Goal: Information Seeking & Learning: Learn about a topic

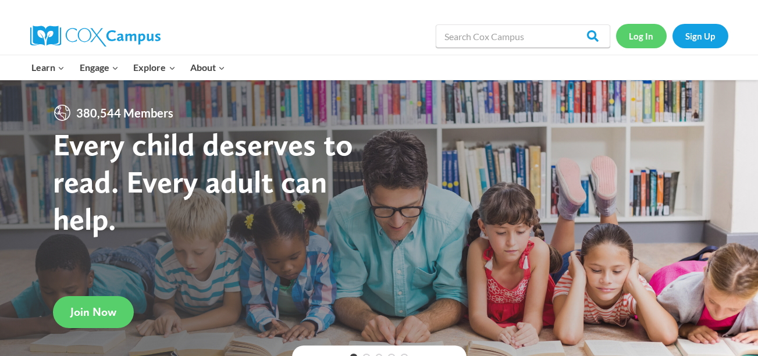
click at [646, 26] on link "Log In" at bounding box center [641, 36] width 51 height 24
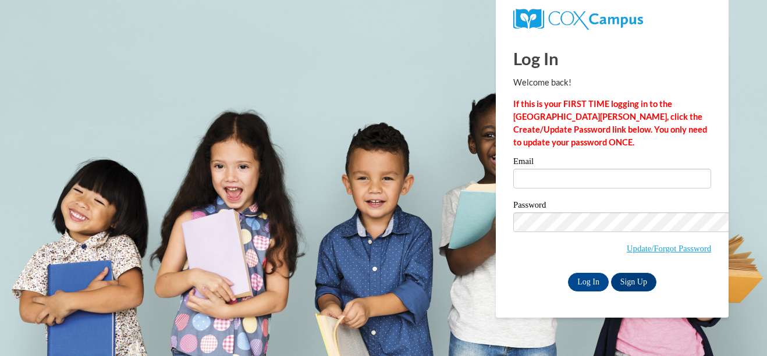
click at [513, 157] on div "Email Password Update/Forgot Password Log In Sign Up OR" at bounding box center [612, 224] width 198 height 134
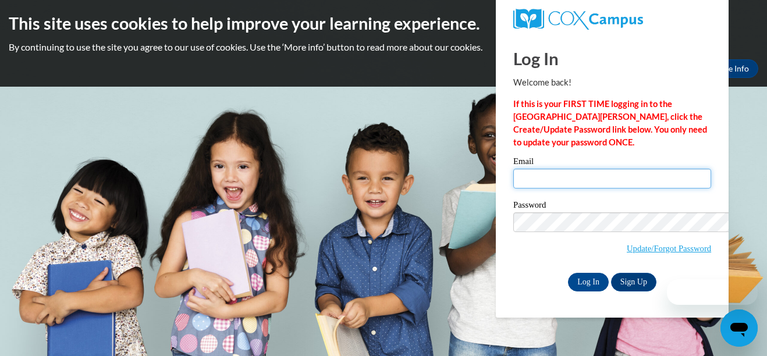
click at [513, 169] on input "Email" at bounding box center [612, 179] width 198 height 20
type input "[EMAIL_ADDRESS][DOMAIN_NAME]"
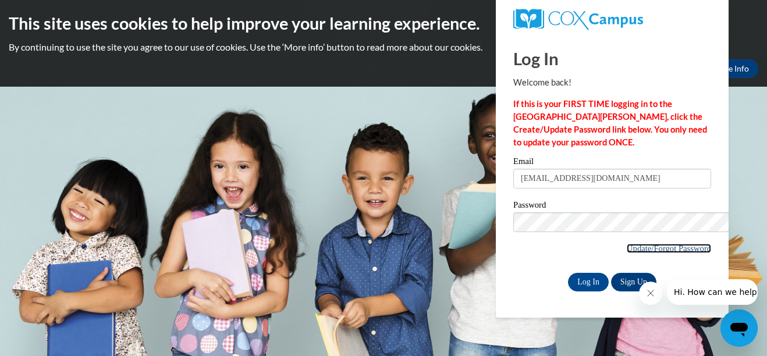
click at [636, 244] on link "Update/Forgot Password" at bounding box center [669, 248] width 84 height 9
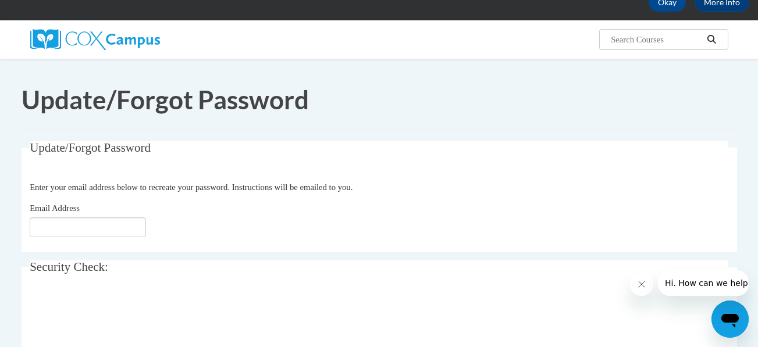
scroll to position [67, 0]
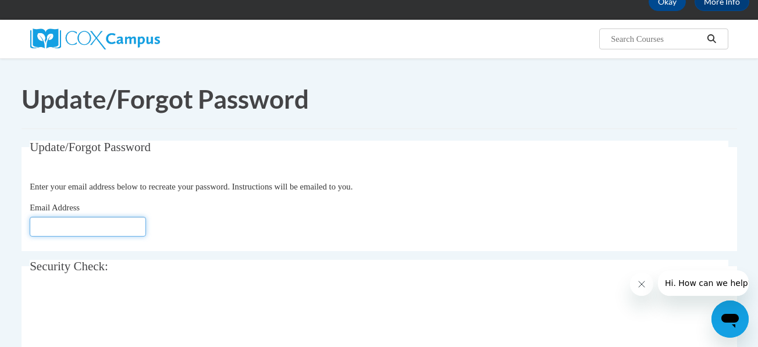
click at [133, 217] on input "Email Address" at bounding box center [88, 227] width 116 height 20
type input "[EMAIL_ADDRESS][DOMAIN_NAME]"
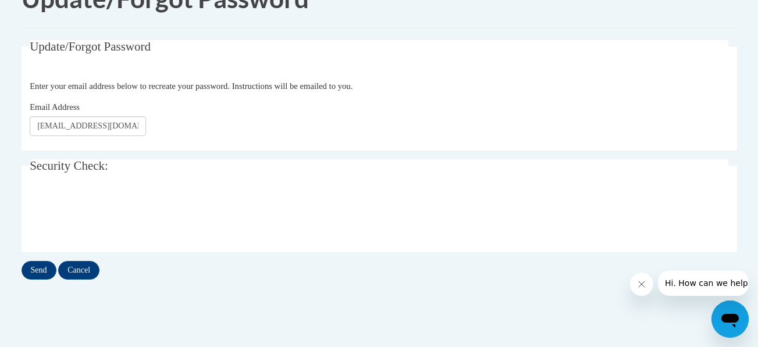
scroll to position [169, 0]
click at [56, 260] on input "Send" at bounding box center [39, 269] width 35 height 19
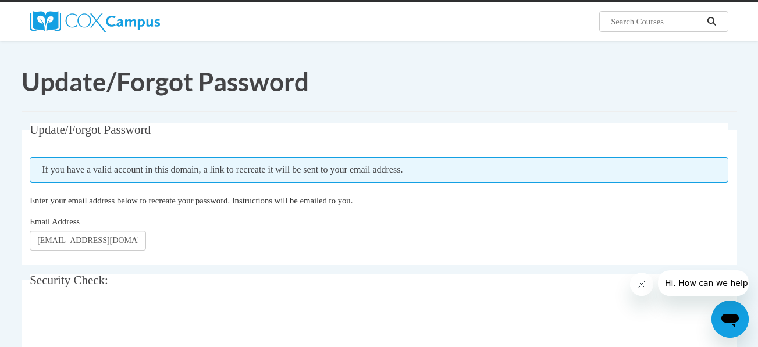
scroll to position [49, 0]
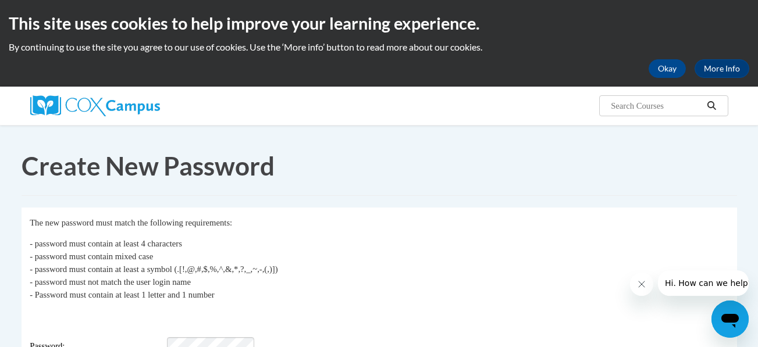
scroll to position [52, 0]
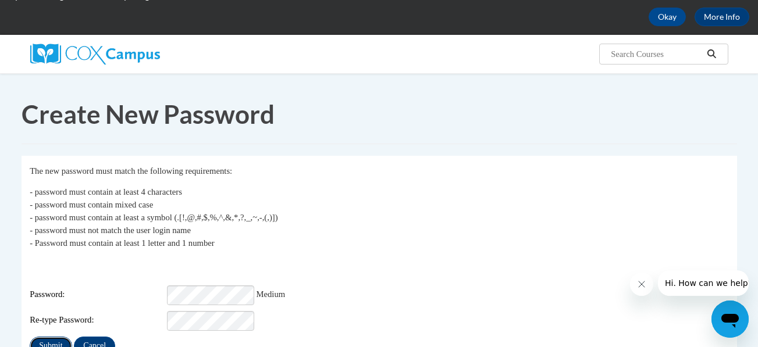
click at [72, 337] on input "Submit" at bounding box center [51, 346] width 42 height 19
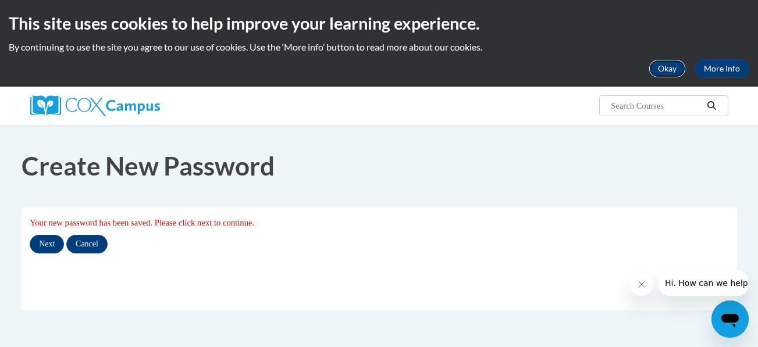
click at [649, 61] on button "Okay" at bounding box center [667, 68] width 37 height 19
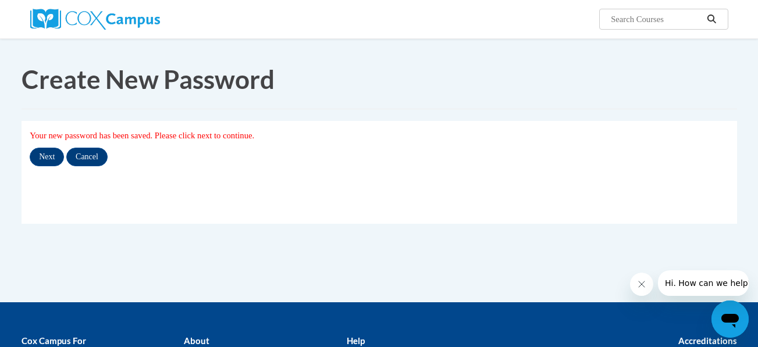
click at [0, 0] on link "Home" at bounding box center [0, 0] width 0 height 0
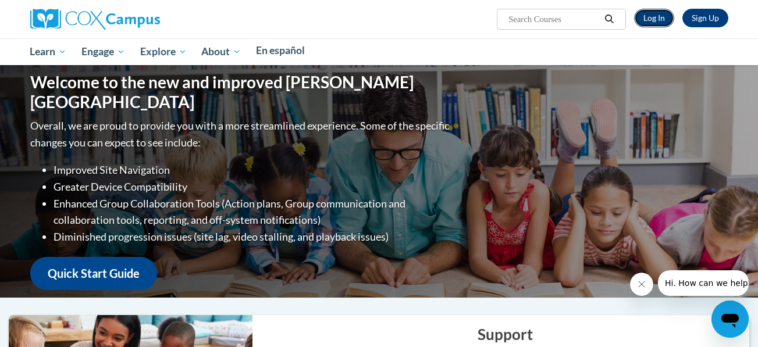
click at [674, 17] on link "Log In" at bounding box center [654, 18] width 40 height 19
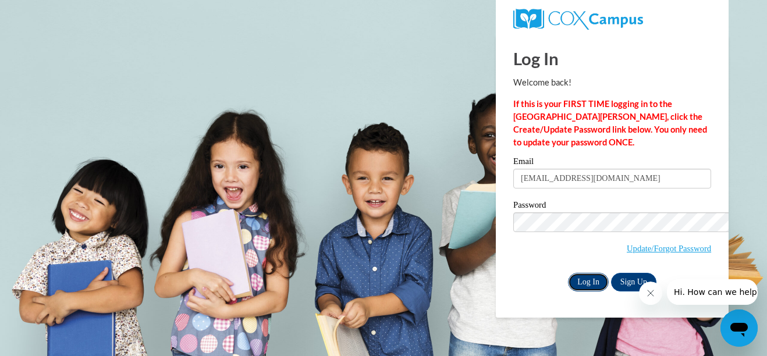
click at [568, 273] on input "Log In" at bounding box center [588, 282] width 41 height 19
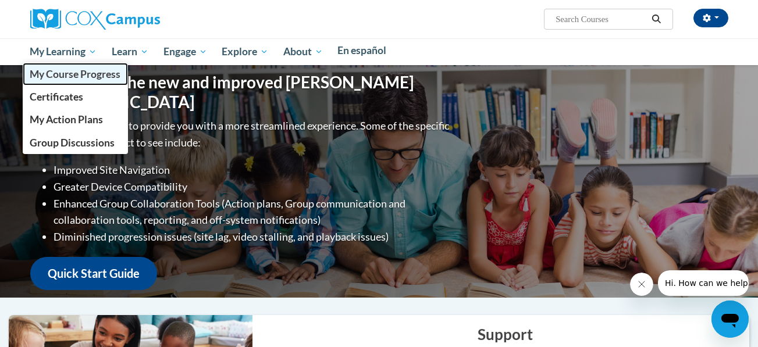
click at [120, 72] on span "My Course Progress" at bounding box center [75, 74] width 91 height 12
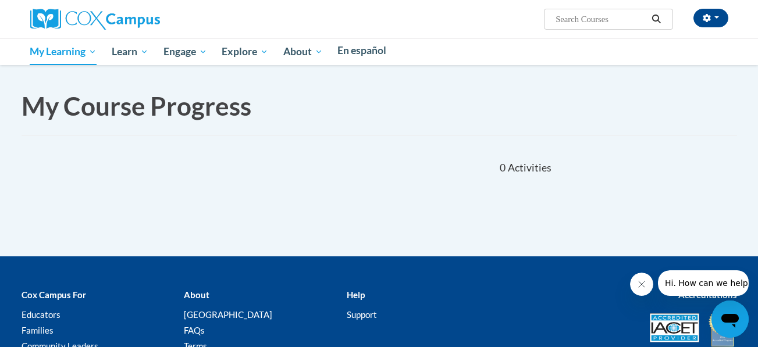
click at [648, 22] on input "Search..." at bounding box center [600, 19] width 93 height 14
type input "Response to Intervention"
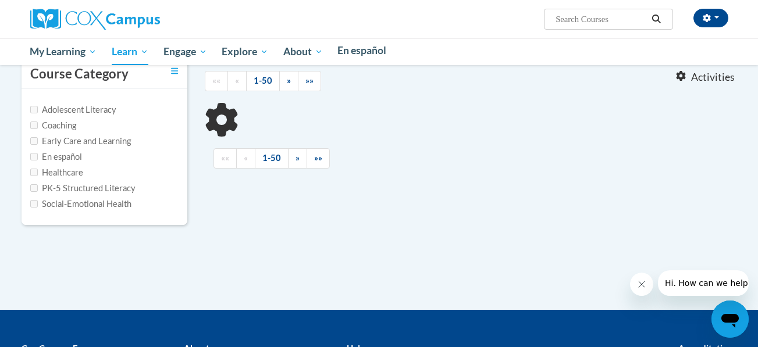
type input "Response to Intervention"
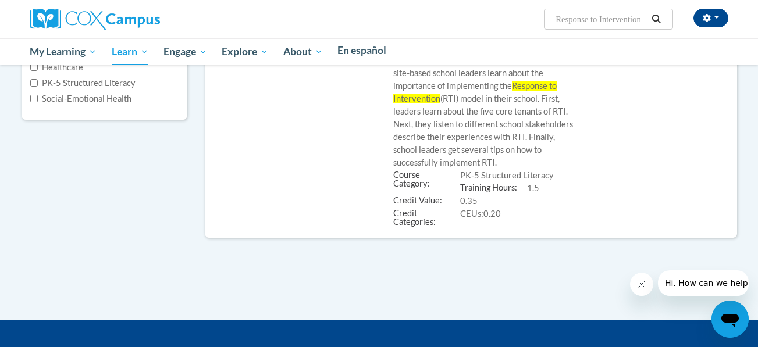
scroll to position [195, 17]
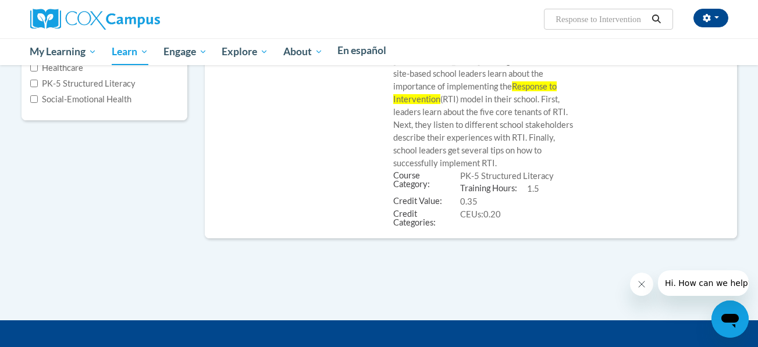
click at [687, 48] on button "Enroll" at bounding box center [707, 38] width 41 height 19
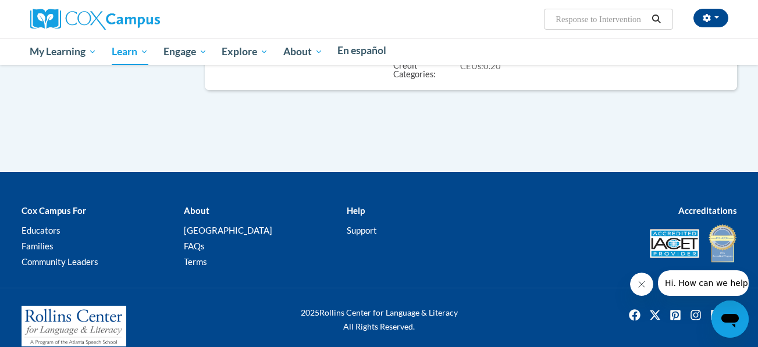
scroll to position [262, 17]
